Goal: Information Seeking & Learning: Learn about a topic

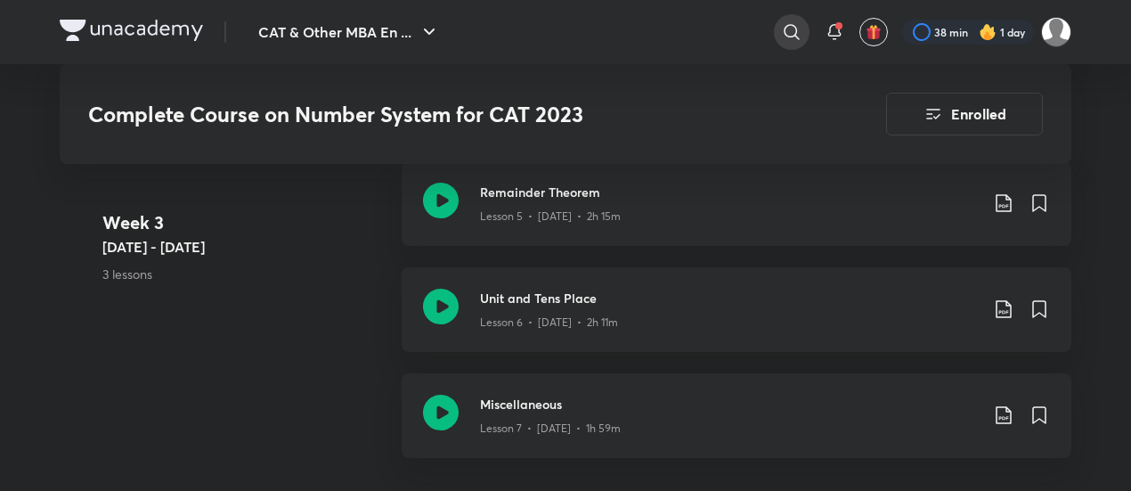
scroll to position [1158, 0]
click at [789, 25] on icon at bounding box center [791, 31] width 15 height 15
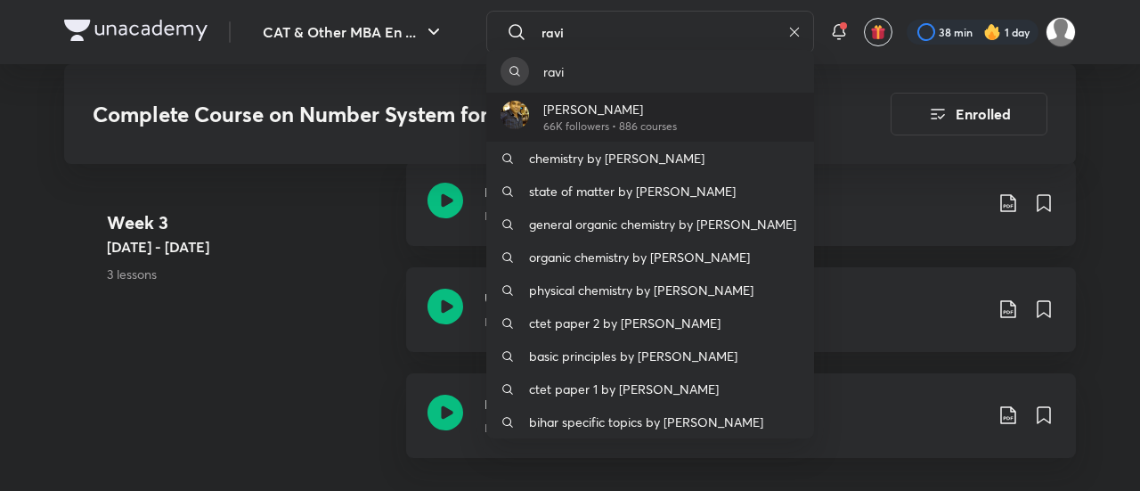
type input "ravi"
click at [650, 100] on p "[PERSON_NAME]" at bounding box center [610, 109] width 134 height 19
click at [650, 99] on div "Complete Course on Number System for CAT 2023 Enrolled" at bounding box center [570, 114] width 1012 height 100
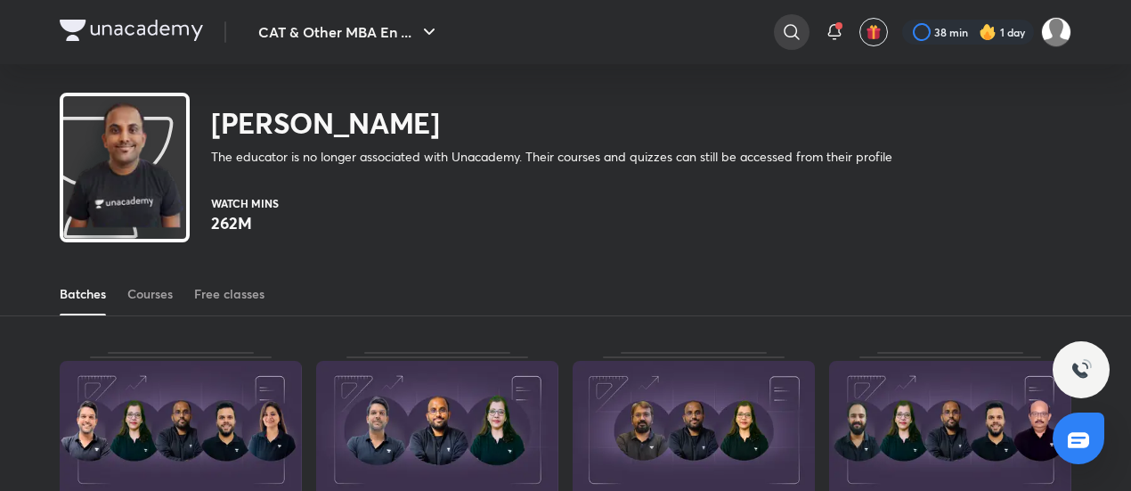
click at [803, 30] on div at bounding box center [792, 32] width 36 height 36
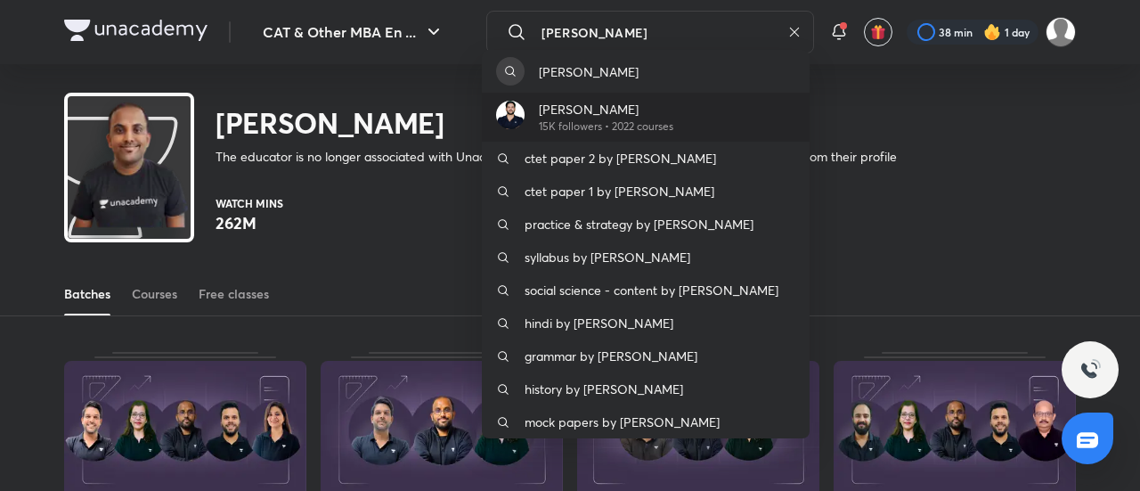
type input "[PERSON_NAME]"
click at [660, 94] on div "[PERSON_NAME] 15K followers • 2022 courses" at bounding box center [646, 117] width 328 height 49
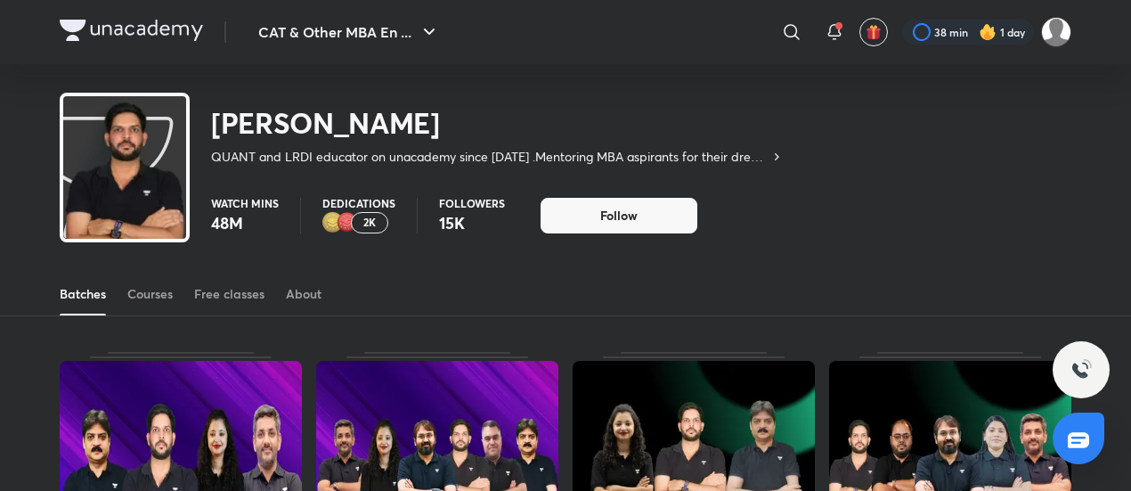
click at [800, 31] on icon at bounding box center [791, 31] width 21 height 21
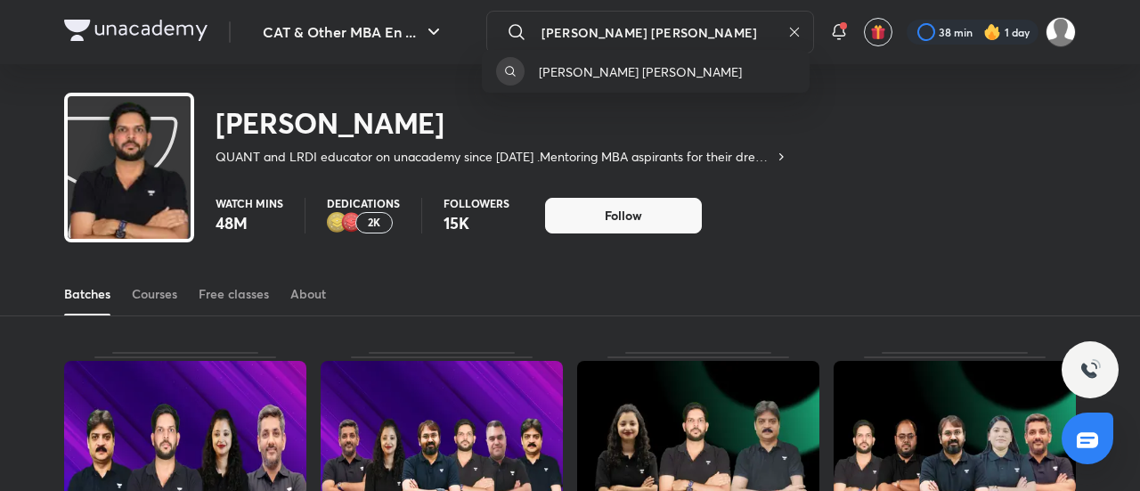
type input "[PERSON_NAME] [PERSON_NAME]"
click at [678, 66] on div "[PERSON_NAME] [PERSON_NAME]" at bounding box center [646, 71] width 328 height 43
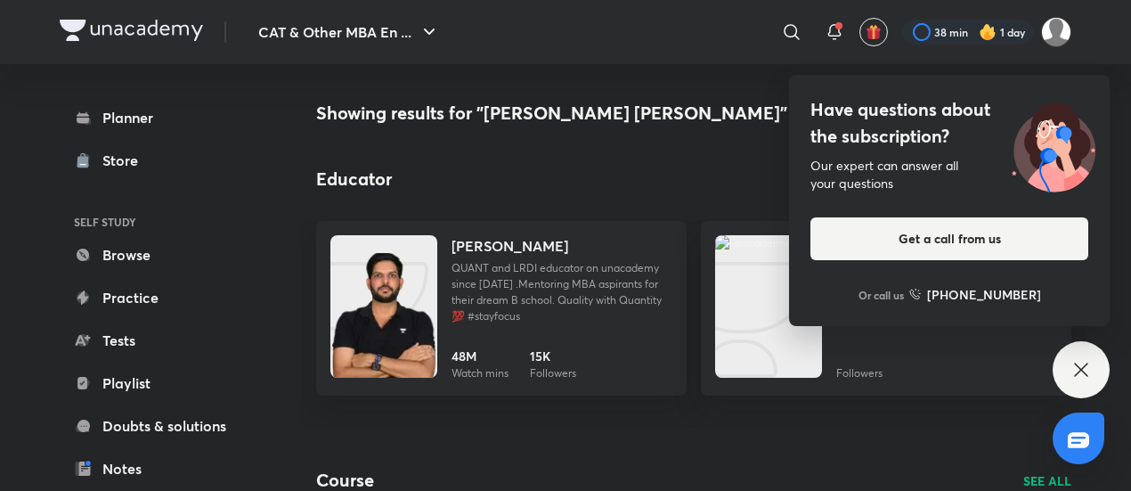
click at [955, 172] on div "Our expert can answer all your questions" at bounding box center [949, 175] width 278 height 36
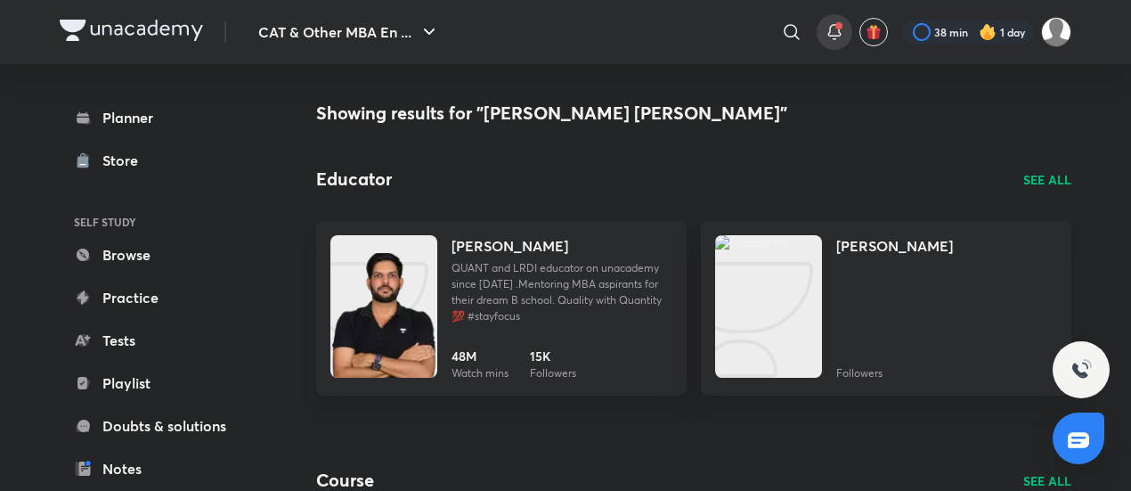
click at [839, 38] on icon at bounding box center [834, 31] width 21 height 21
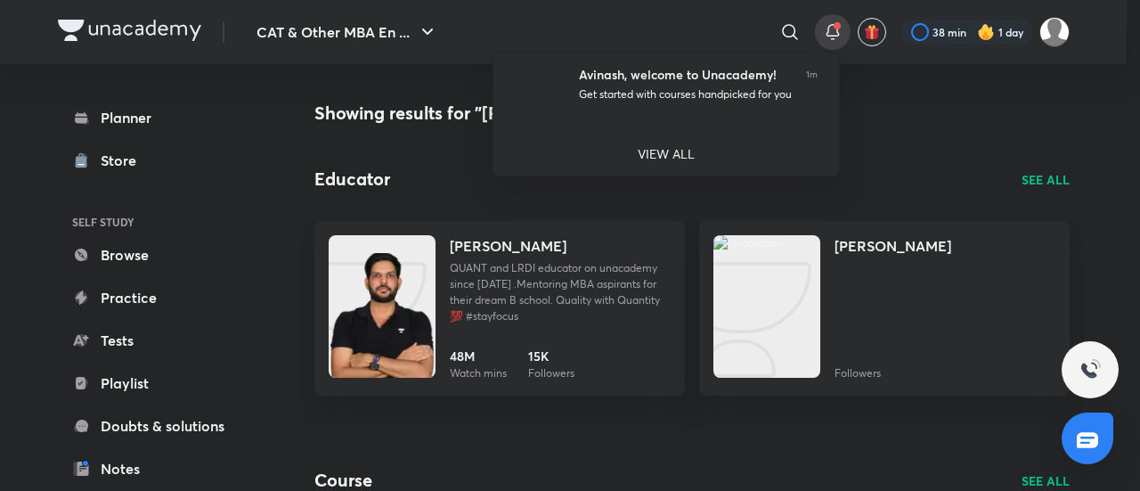
click at [629, 205] on div at bounding box center [570, 245] width 1140 height 491
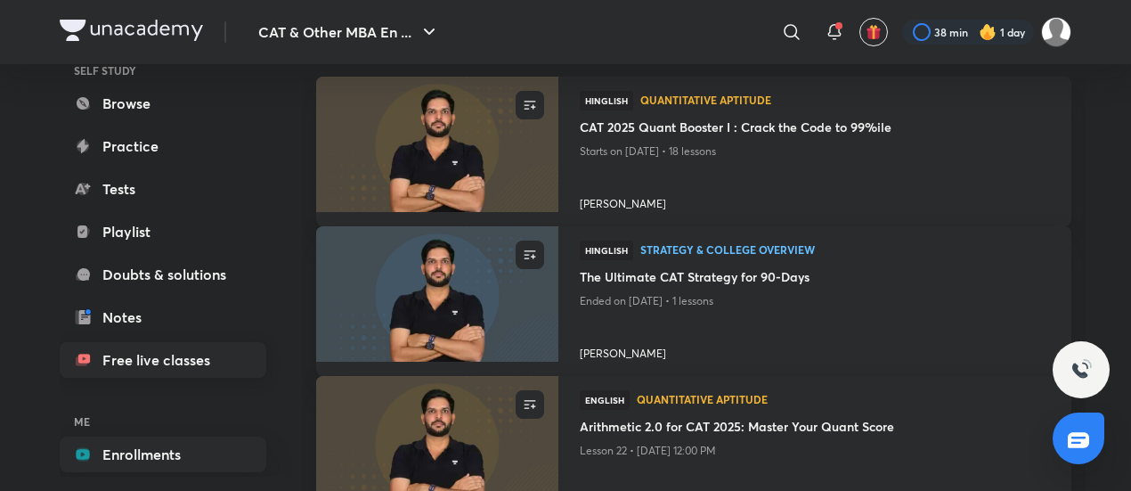
scroll to position [135, 0]
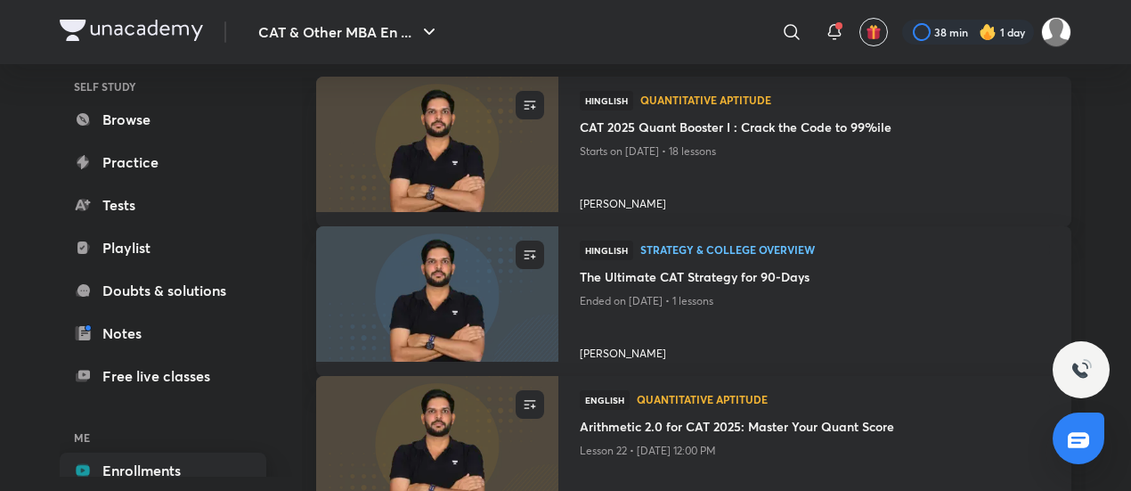
click at [122, 458] on link "Enrollments" at bounding box center [163, 470] width 207 height 36
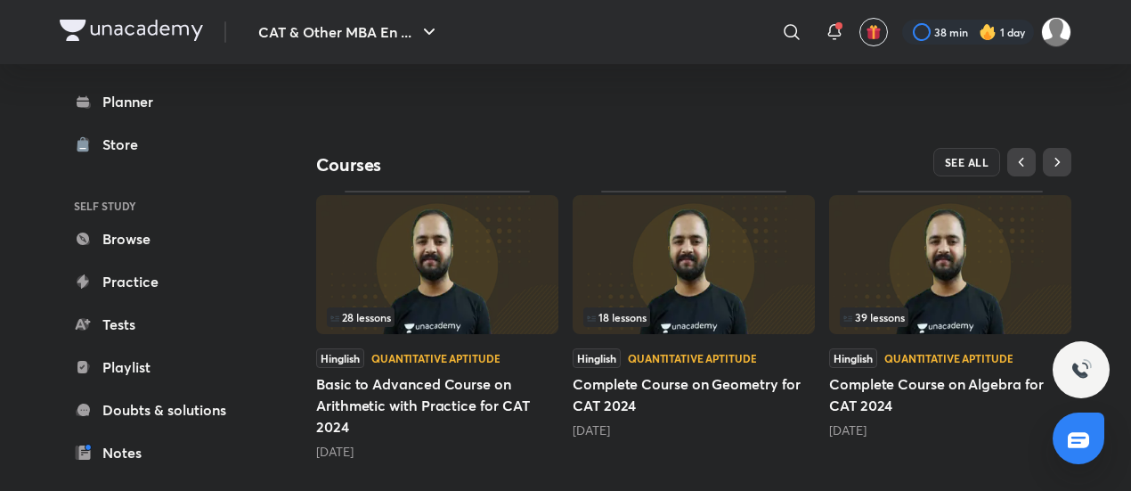
scroll to position [556, 0]
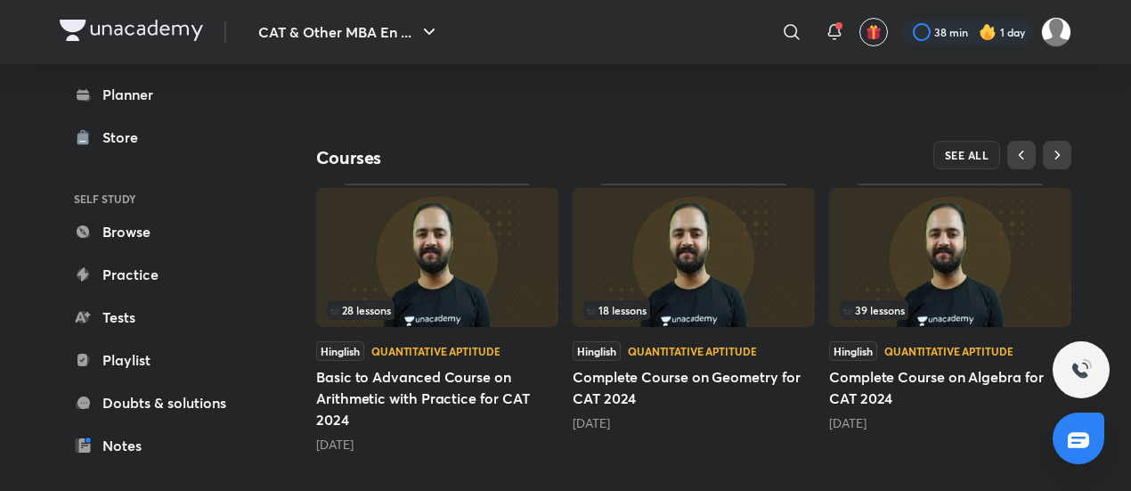
click at [993, 29] on img at bounding box center [988, 32] width 18 height 18
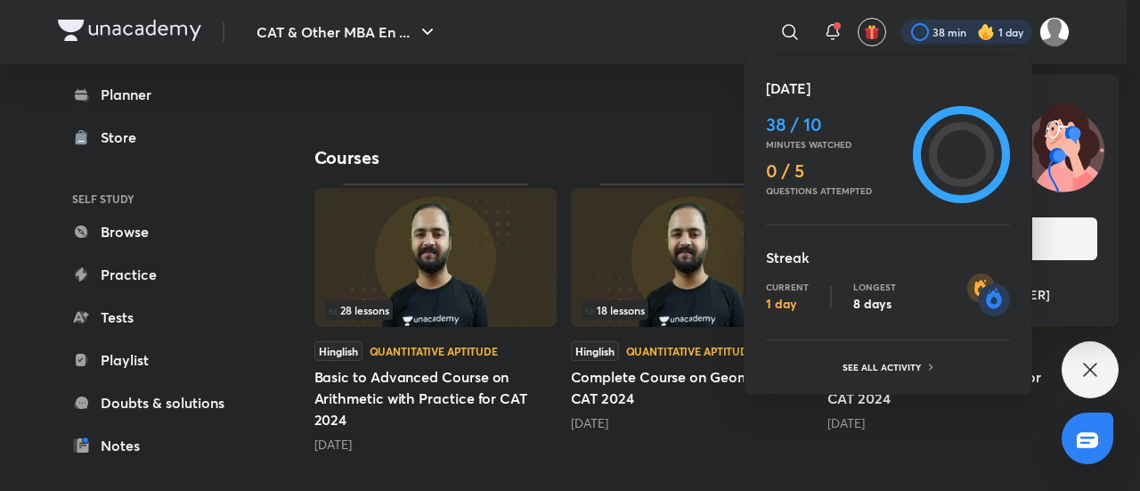
click at [652, 115] on div at bounding box center [570, 245] width 1140 height 491
